Goal: Task Accomplishment & Management: Manage account settings

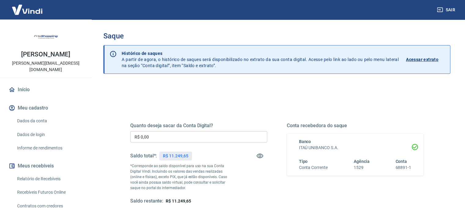
click at [205, 140] on input "R$ 0,00" at bounding box center [198, 136] width 137 height 11
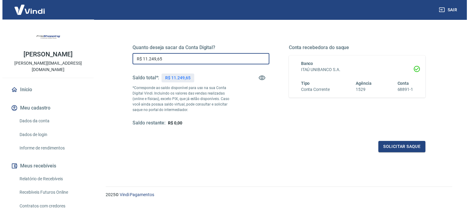
scroll to position [89, 0]
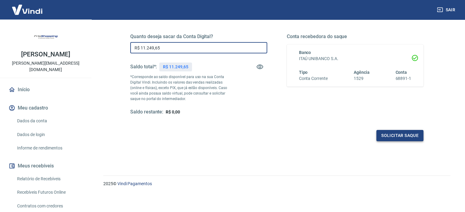
type input "R$ 11.249,65"
click at [407, 134] on button "Solicitar saque" at bounding box center [399, 135] width 47 height 11
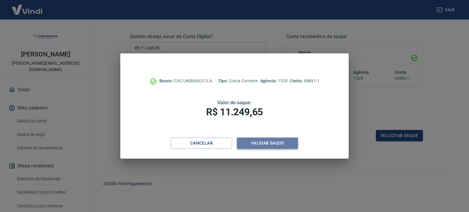
click at [274, 146] on button "Validar saque" at bounding box center [267, 143] width 61 height 11
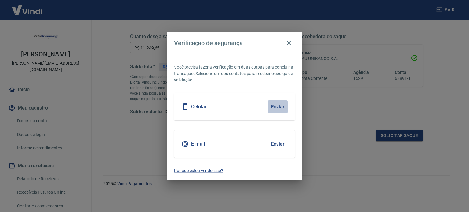
click at [277, 109] on button "Enviar" at bounding box center [278, 107] width 20 height 13
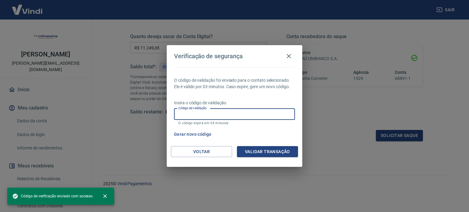
click at [266, 116] on input "Código de validação" at bounding box center [234, 114] width 121 height 11
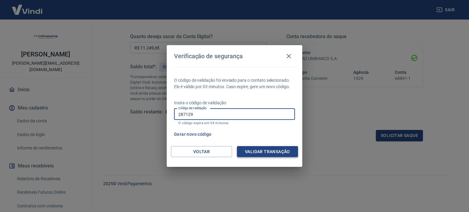
type input "287129"
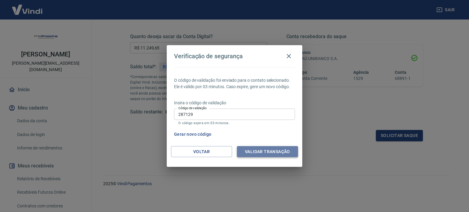
click at [262, 153] on button "Validar transação" at bounding box center [267, 151] width 61 height 11
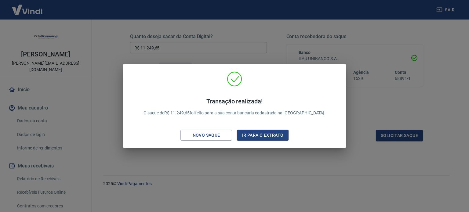
click at [229, 175] on div "Transação realizada! O saque de R$ 11.249,65 foi feito para a sua conta bancári…" at bounding box center [234, 106] width 469 height 212
